Goal: Information Seeking & Learning: Learn about a topic

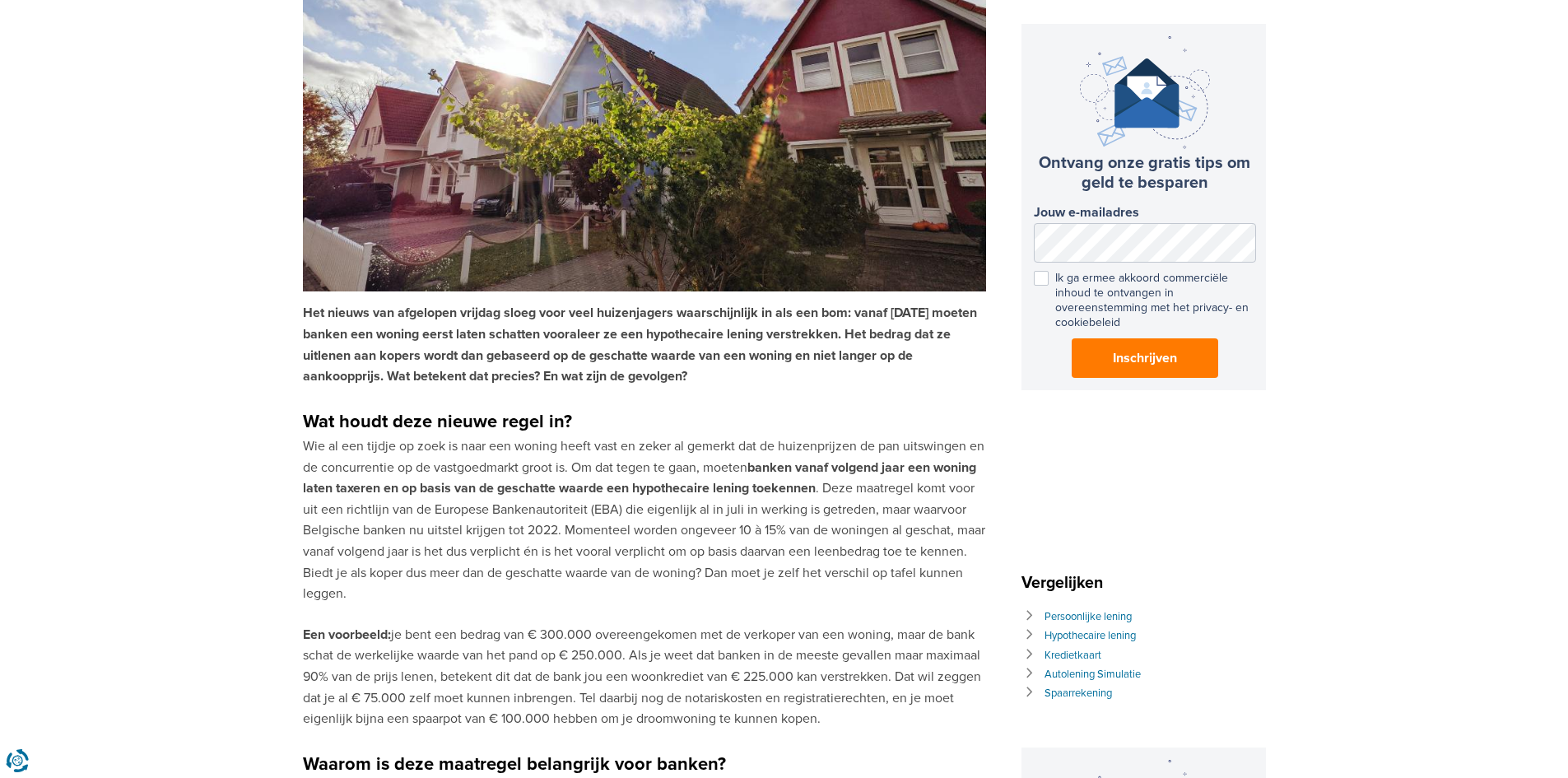
scroll to position [247, 0]
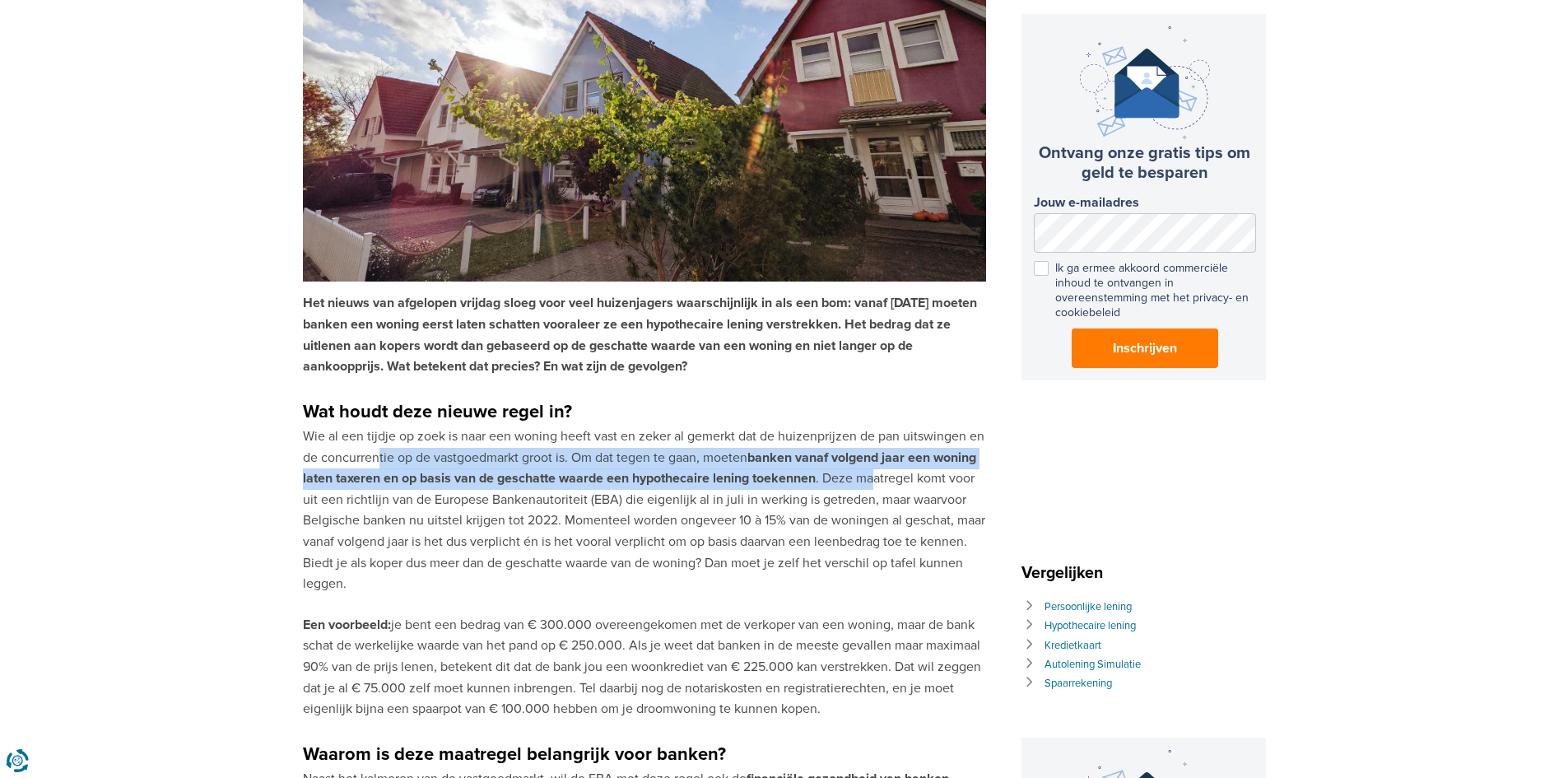
drag, startPoint x: 376, startPoint y: 457, endPoint x: 869, endPoint y: 485, distance: 493.8
click at [872, 485] on p "Wie al een tijdje op zoek is naar een woning heeft vast en zeker al gemerkt dat…" at bounding box center [645, 511] width 683 height 169
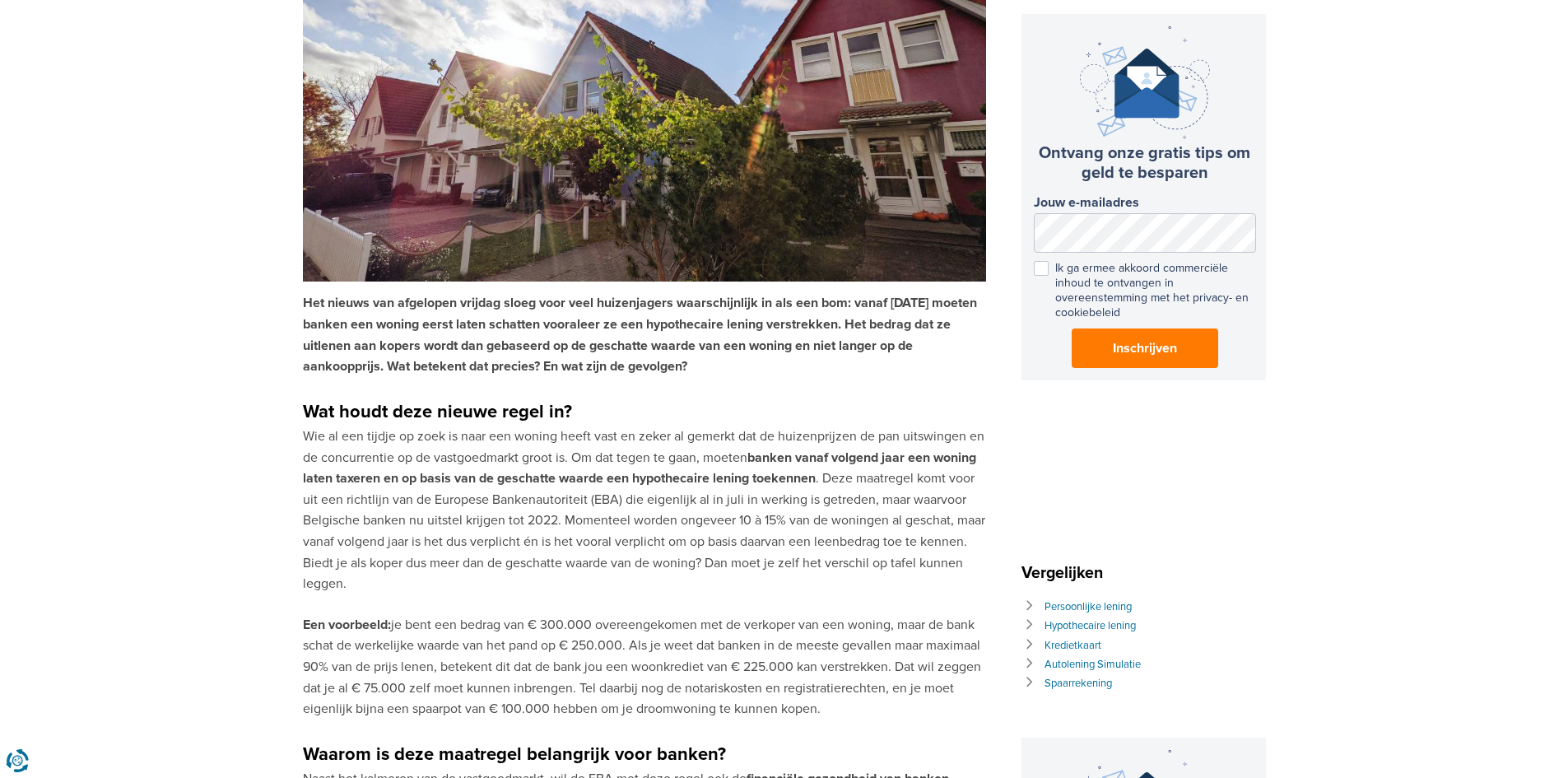
click at [745, 490] on p "Wie al een tijdje op zoek is naar een woning heeft vast en zeker al gemerkt dat…" at bounding box center [645, 511] width 683 height 169
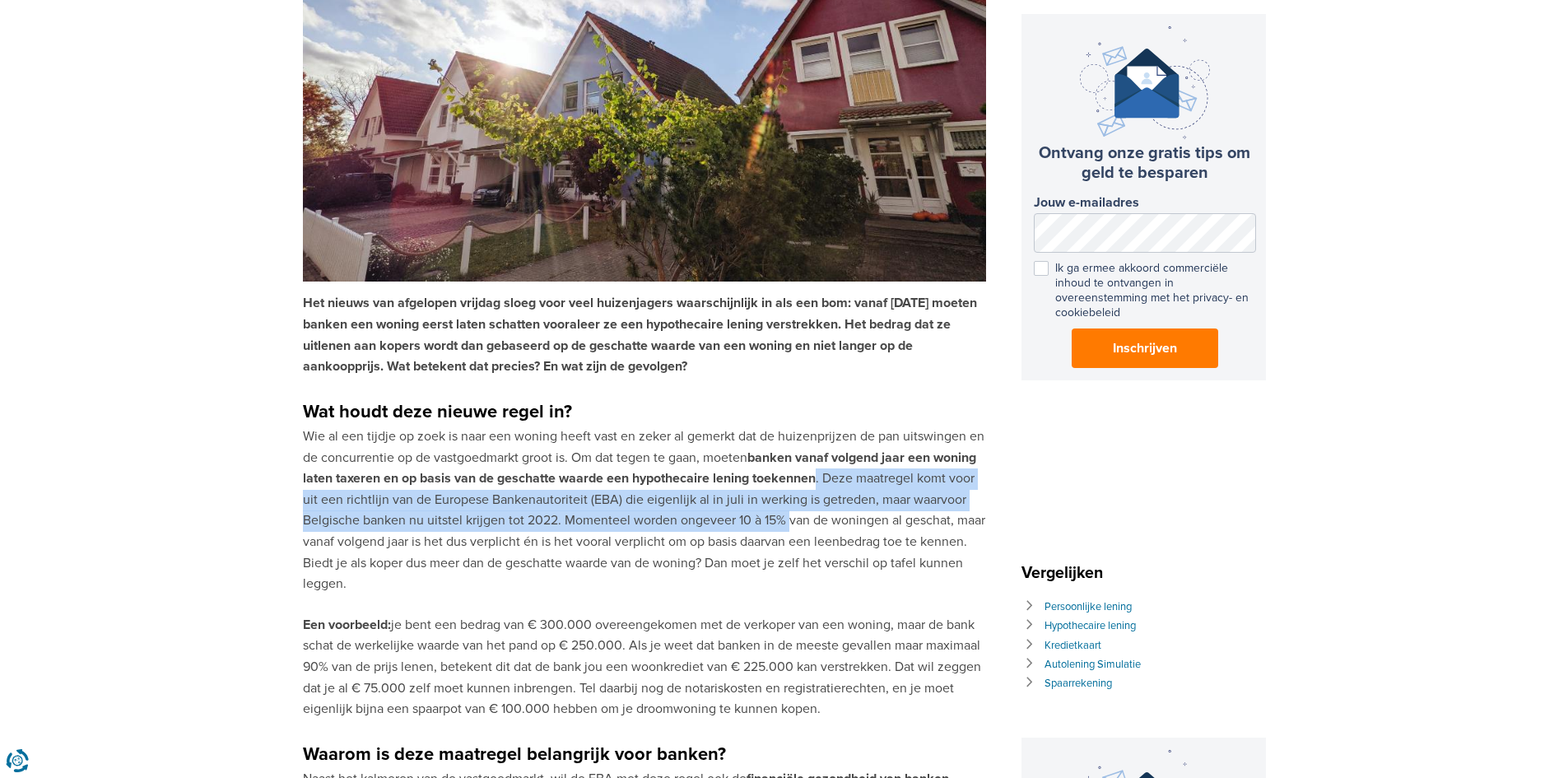
drag, startPoint x: 819, startPoint y: 477, endPoint x: 789, endPoint y: 513, distance: 46.9
click at [791, 513] on p "Wie al een tijdje op zoek is naar een woning heeft vast en zeker al gemerkt dat…" at bounding box center [645, 511] width 683 height 169
click at [818, 508] on p "Wie al een tijdje op zoek is naar een woning heeft vast en zeker al gemerkt dat…" at bounding box center [645, 511] width 683 height 169
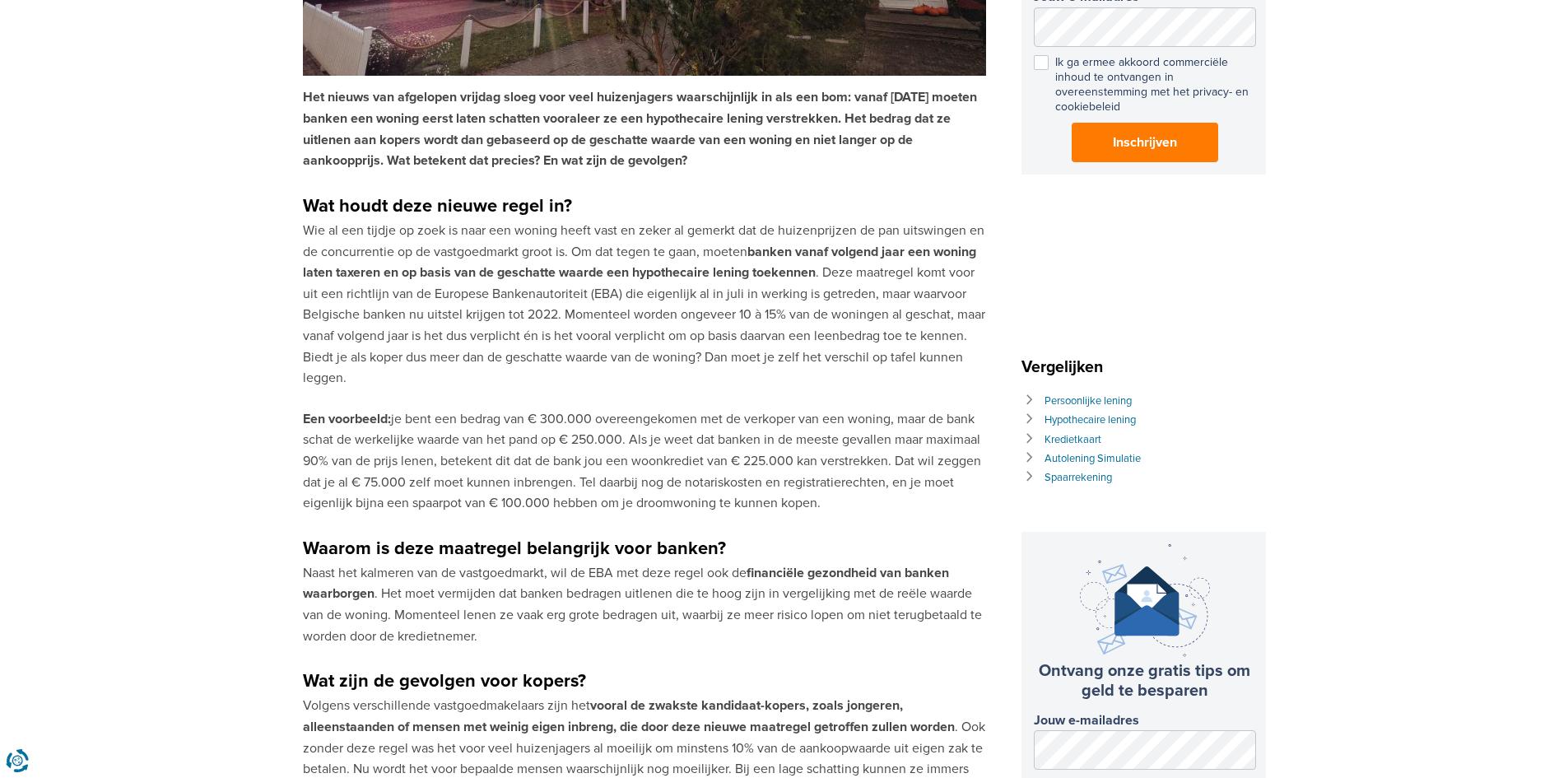
scroll to position [494, 0]
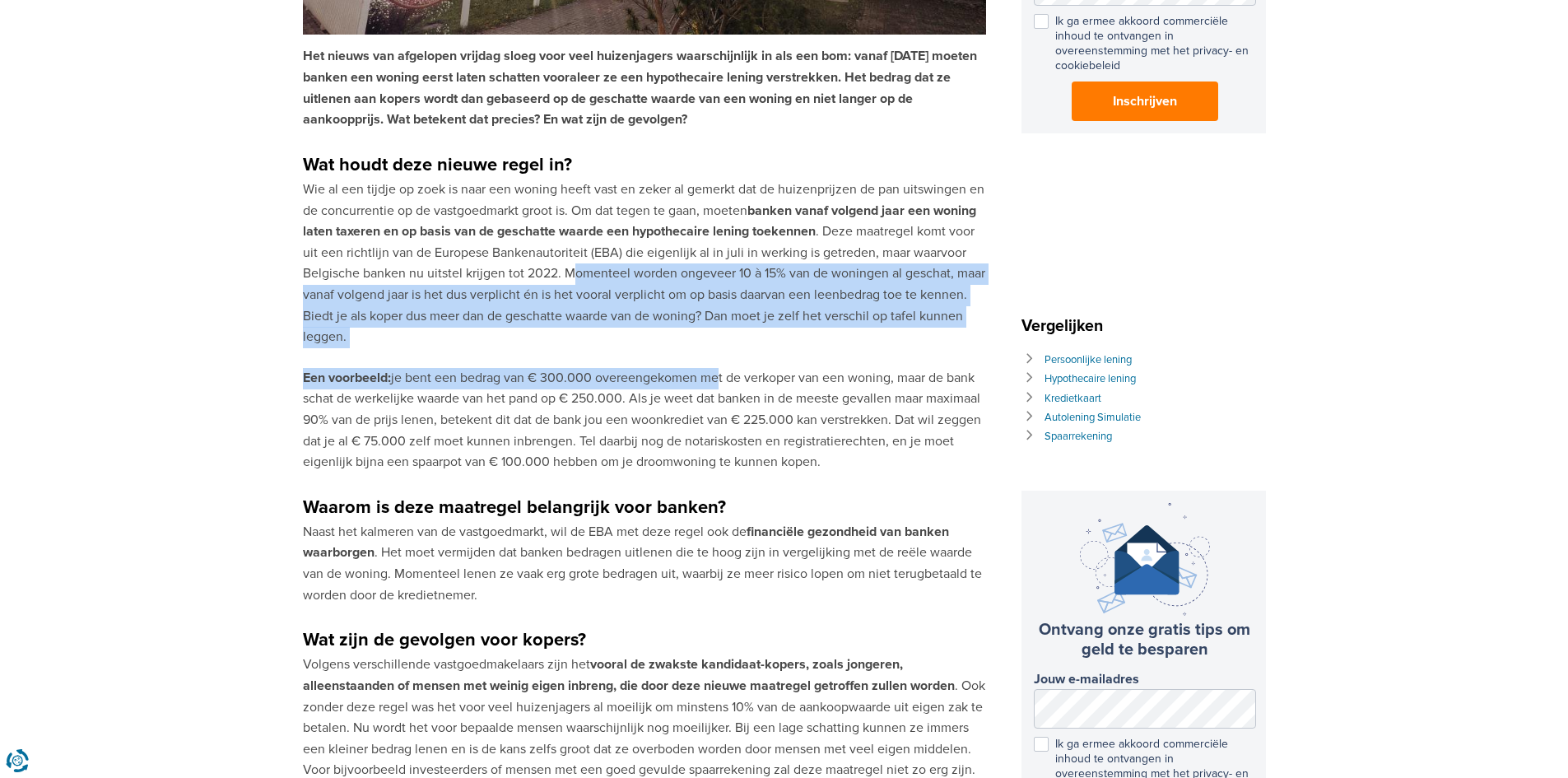
drag, startPoint x: 570, startPoint y: 272, endPoint x: 715, endPoint y: 354, distance: 166.6
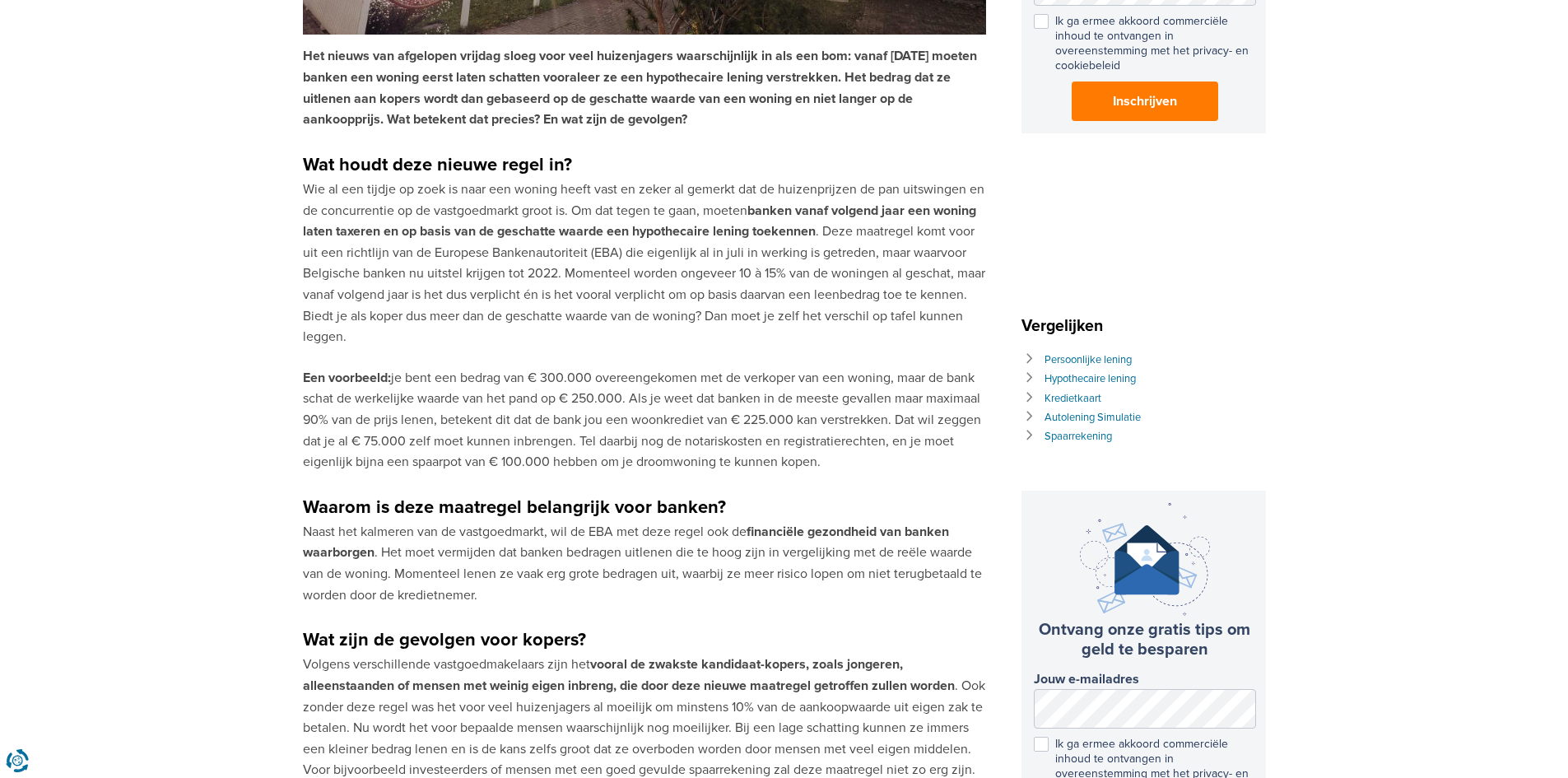
click at [747, 391] on p "Een voorbeeld: je bent een bedrag van € 300.000 overeengekomen met de verkoper …" at bounding box center [645, 420] width 683 height 106
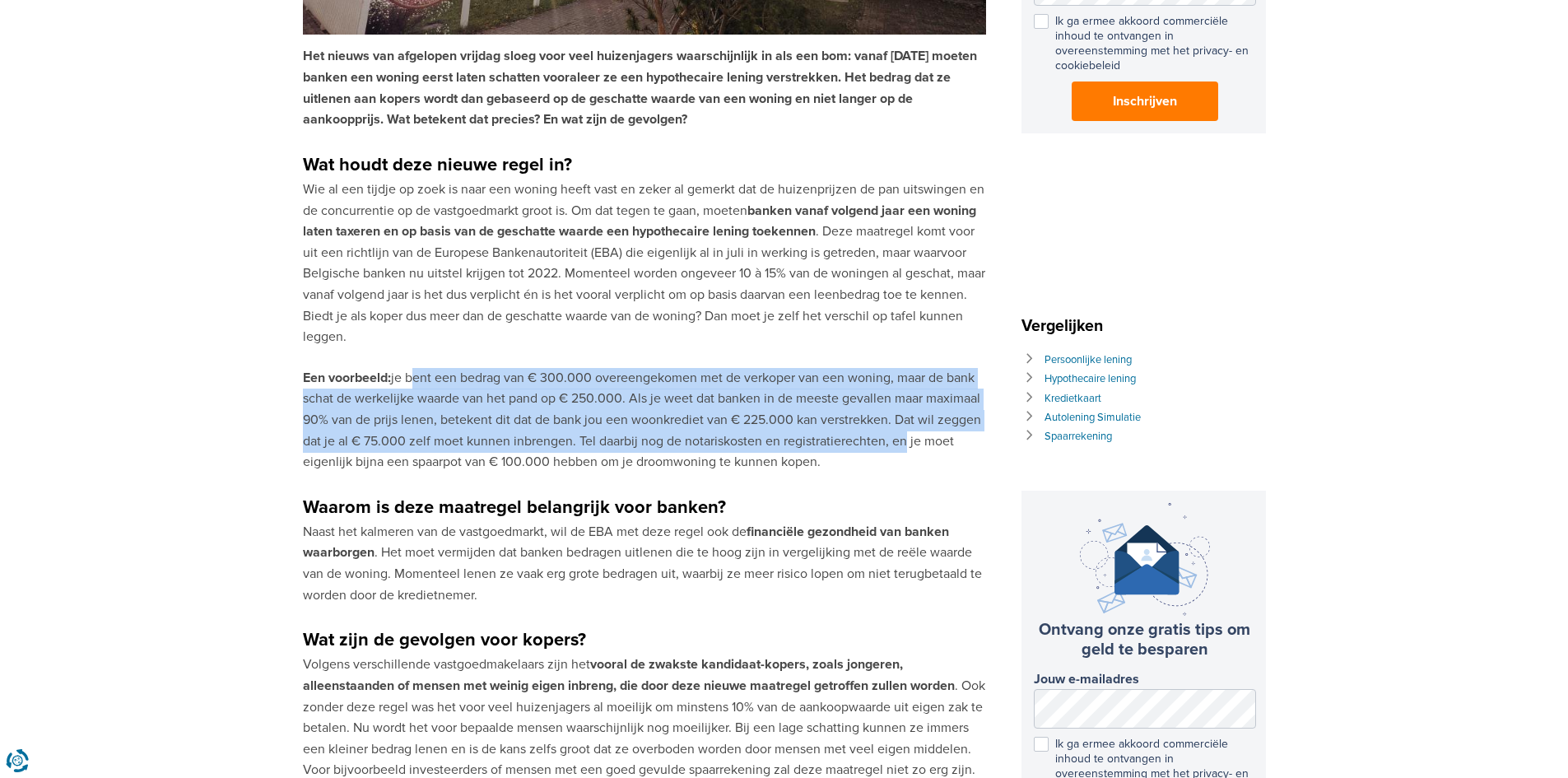
drag, startPoint x: 413, startPoint y: 379, endPoint x: 894, endPoint y: 435, distance: 484.2
click at [898, 435] on p "Een voorbeeld: je bent een bedrag van € 300.000 overeengekomen met de verkoper …" at bounding box center [645, 420] width 683 height 106
click at [688, 420] on p "Een voorbeeld: je bent een bedrag van € 300.000 overeengekomen met de verkoper …" at bounding box center [645, 420] width 683 height 106
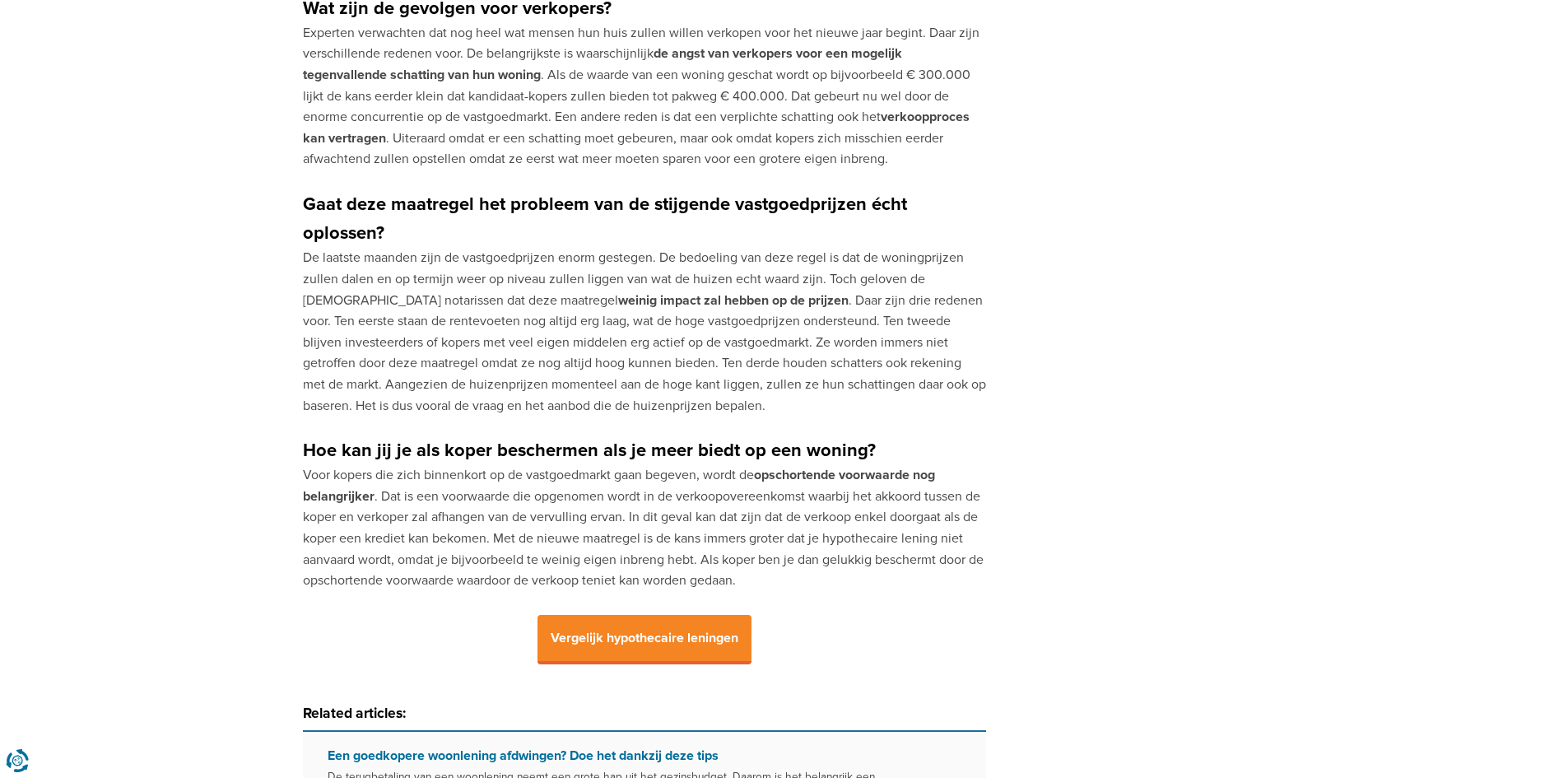
scroll to position [1564, 0]
